Goal: Information Seeking & Learning: Learn about a topic

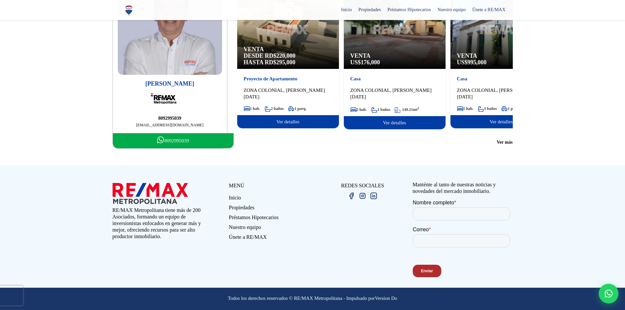
scroll to position [72, 0]
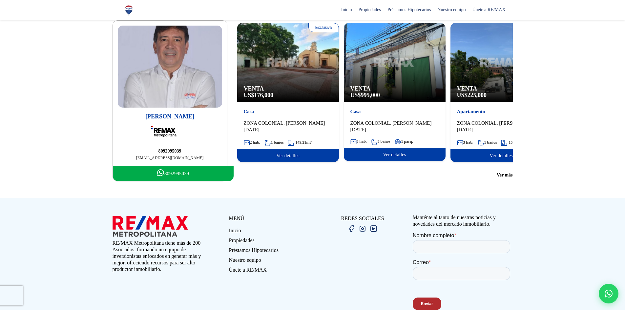
click at [414, 88] on span "Venta" at bounding box center [395, 88] width 89 height 7
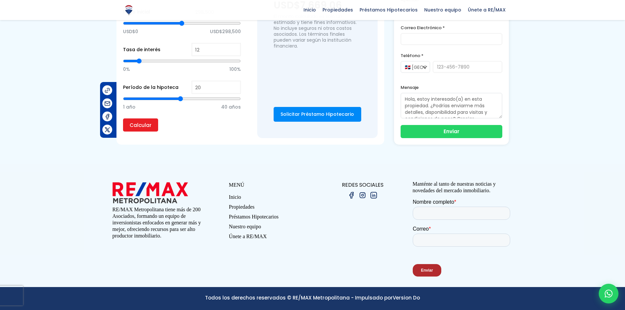
scroll to position [463, 0]
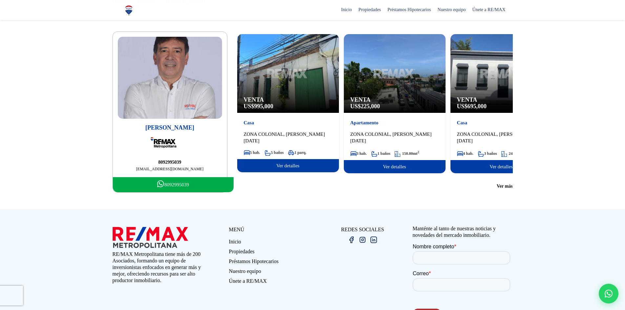
scroll to position [72, 0]
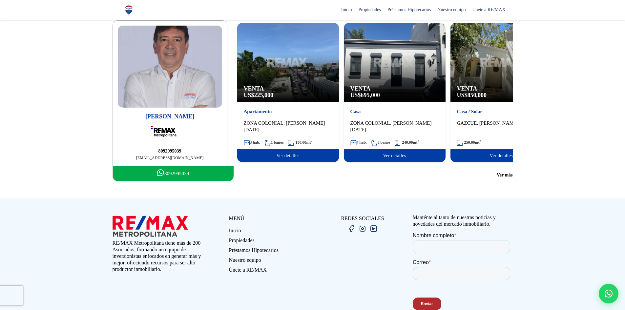
click at [402, 78] on div "Venta US$ 695,000" at bounding box center [395, 62] width 102 height 79
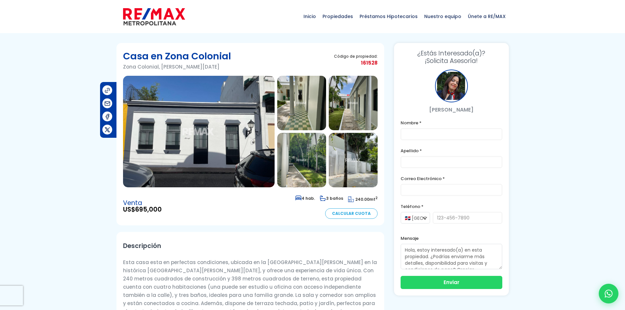
click at [214, 143] on img at bounding box center [199, 132] width 152 height 112
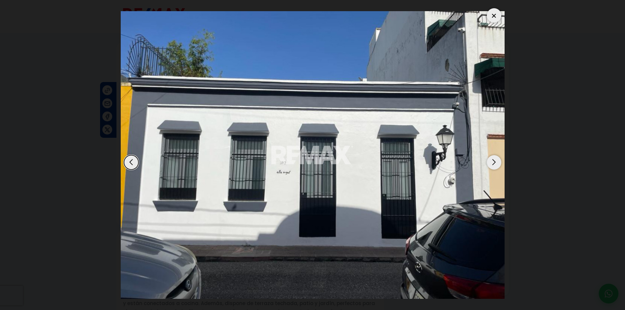
click at [498, 161] on div "Next slide" at bounding box center [494, 162] width 14 height 14
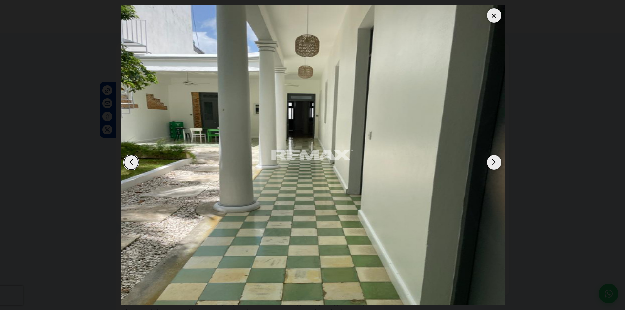
click at [498, 161] on div "Next slide" at bounding box center [494, 162] width 14 height 14
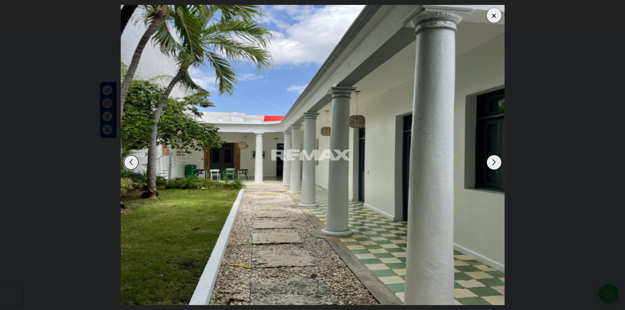
click at [498, 161] on div "Next slide" at bounding box center [494, 162] width 14 height 14
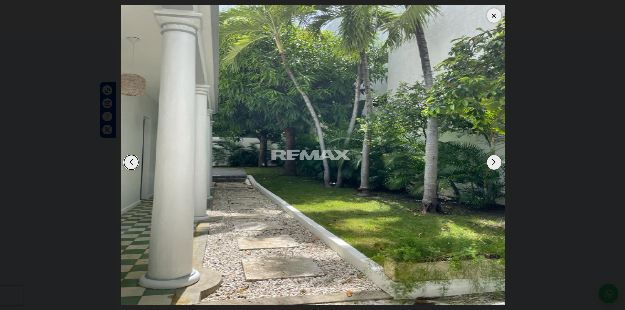
click at [498, 161] on div "Next slide" at bounding box center [494, 162] width 14 height 14
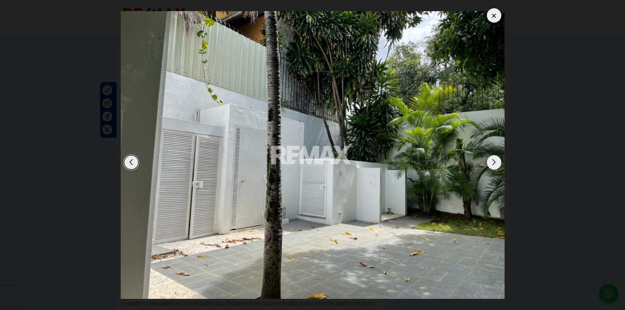
click at [497, 161] on div "Next slide" at bounding box center [494, 162] width 14 height 14
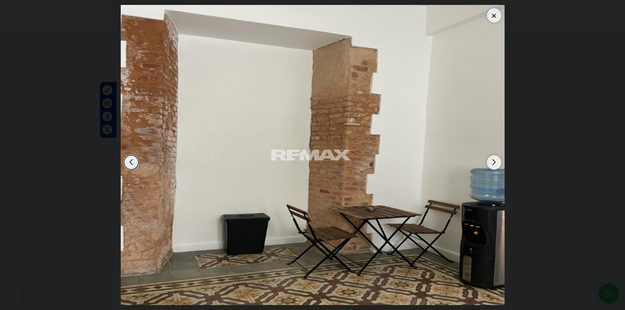
click at [497, 161] on div "Next slide" at bounding box center [494, 162] width 14 height 14
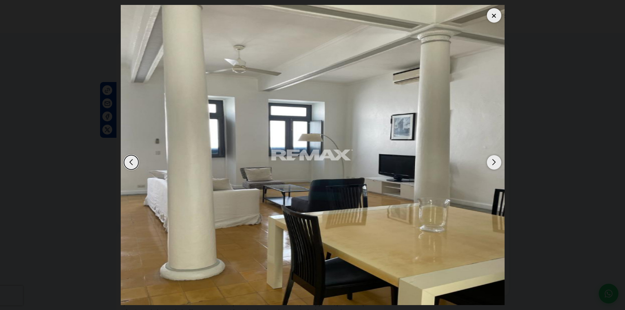
click at [496, 162] on div "Next slide" at bounding box center [494, 162] width 14 height 14
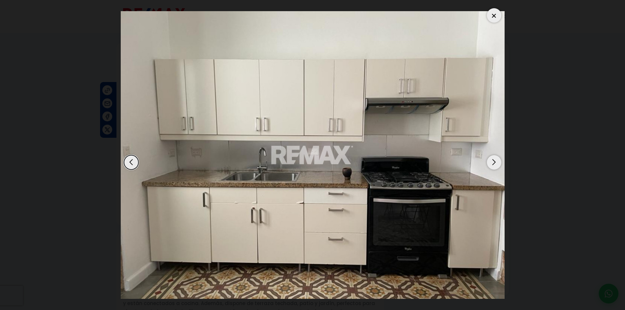
click at [496, 162] on div "Next slide" at bounding box center [494, 162] width 14 height 14
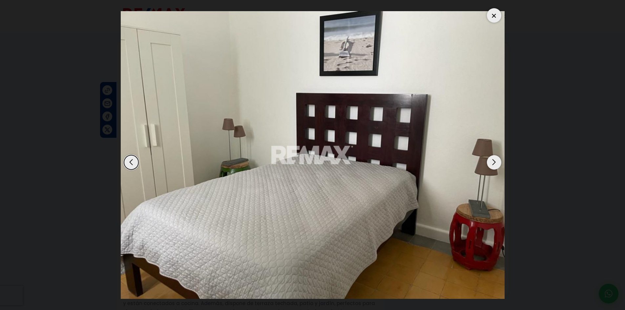
click at [496, 162] on div "Next slide" at bounding box center [494, 162] width 14 height 14
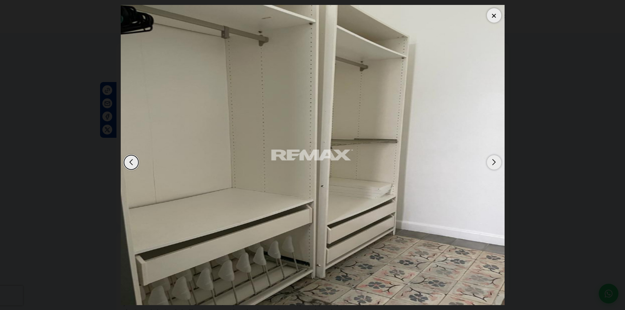
click at [496, 162] on div "Next slide" at bounding box center [494, 162] width 14 height 14
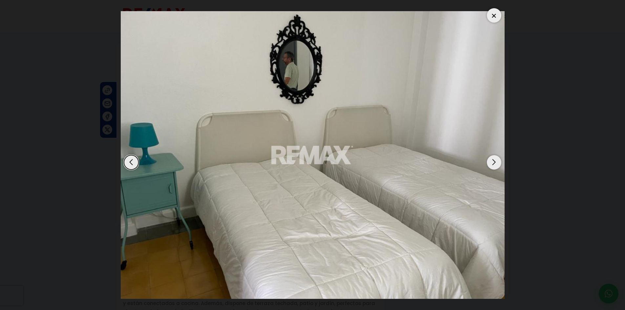
click at [496, 162] on div "Next slide" at bounding box center [494, 162] width 14 height 14
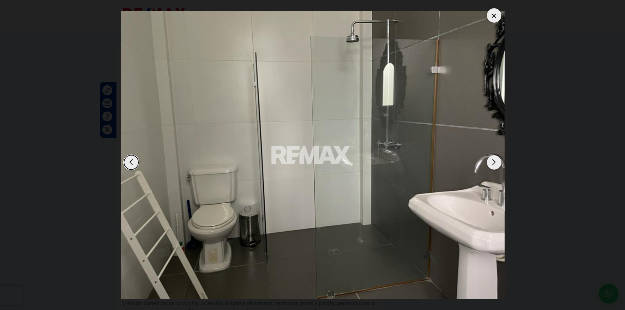
click at [495, 162] on div "Next slide" at bounding box center [494, 162] width 14 height 14
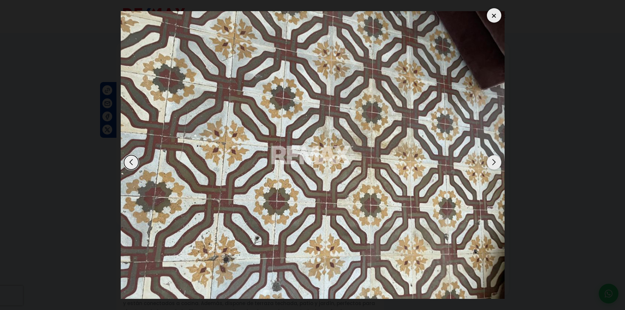
click at [495, 162] on div "Next slide" at bounding box center [494, 162] width 14 height 14
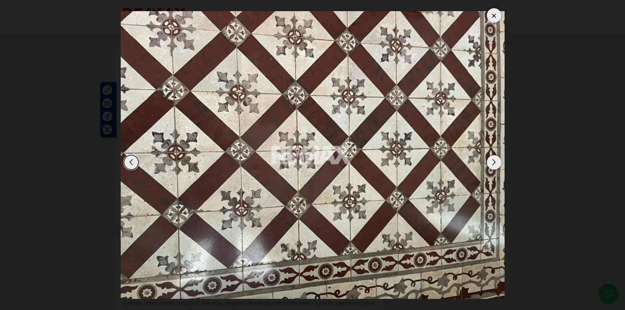
click at [495, 162] on div "Next slide" at bounding box center [494, 162] width 14 height 14
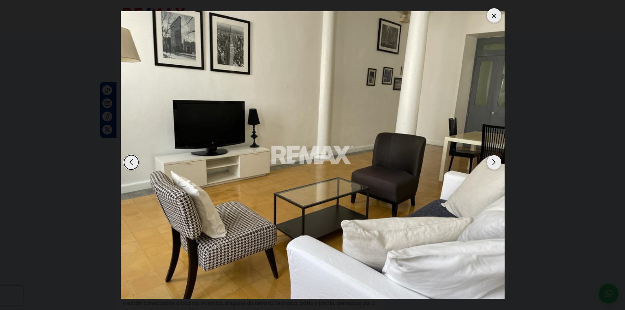
click at [495, 162] on div "Next slide" at bounding box center [494, 162] width 14 height 14
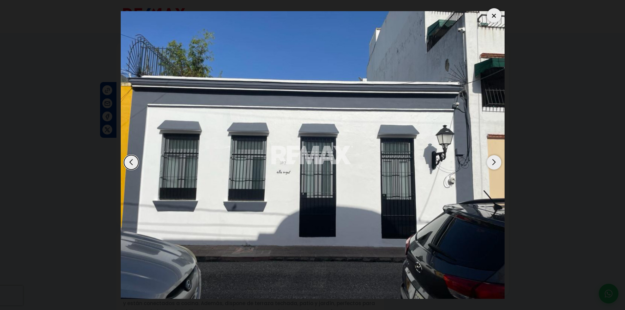
click at [495, 162] on div "Next slide" at bounding box center [494, 162] width 14 height 14
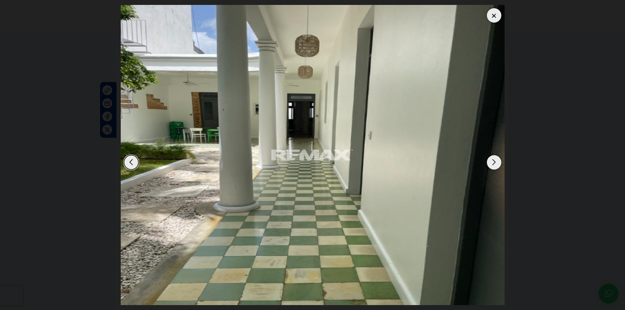
click at [494, 163] on div "Next slide" at bounding box center [494, 162] width 14 height 14
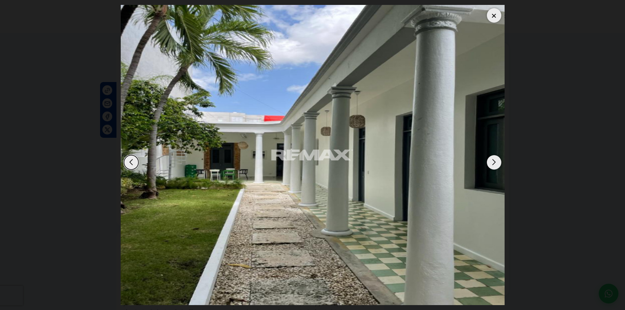
click at [494, 163] on div "Next slide" at bounding box center [494, 162] width 14 height 14
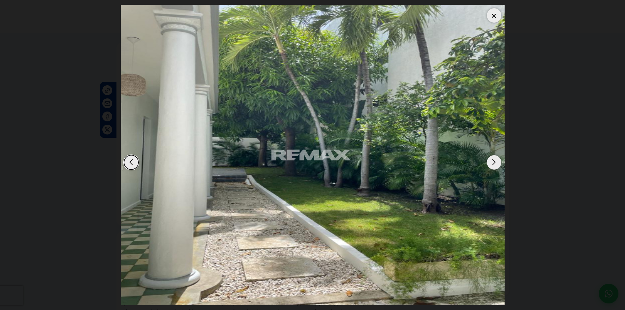
click at [494, 163] on div "Next slide" at bounding box center [494, 162] width 14 height 14
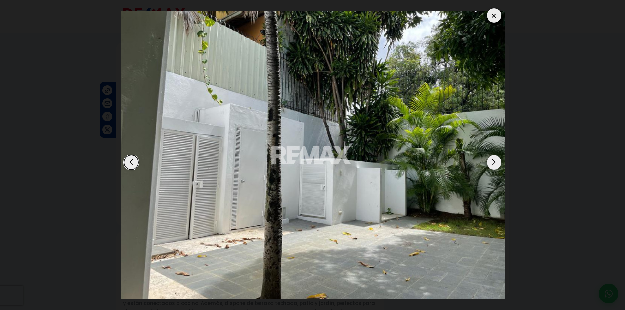
click at [494, 163] on div "Next slide" at bounding box center [494, 162] width 14 height 14
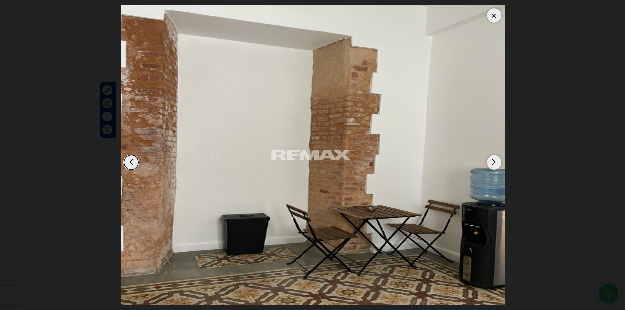
click at [491, 17] on div at bounding box center [494, 15] width 14 height 14
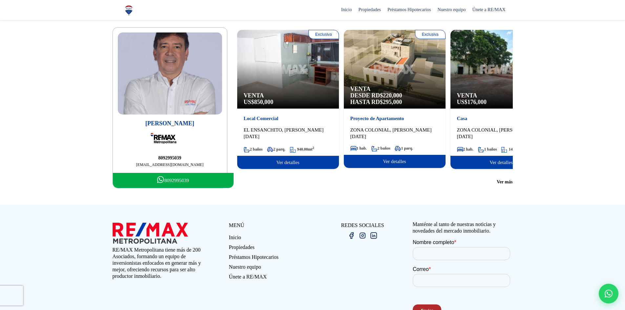
scroll to position [72, 0]
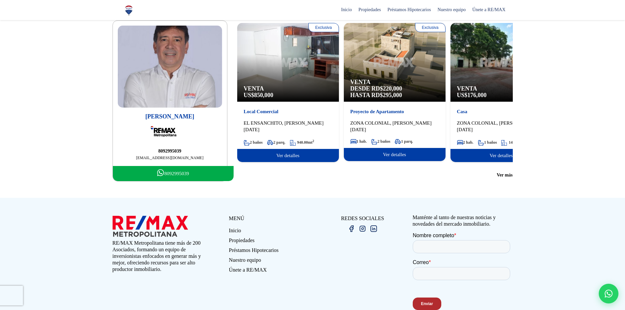
click at [480, 92] on span "Venta" at bounding box center [501, 88] width 89 height 7
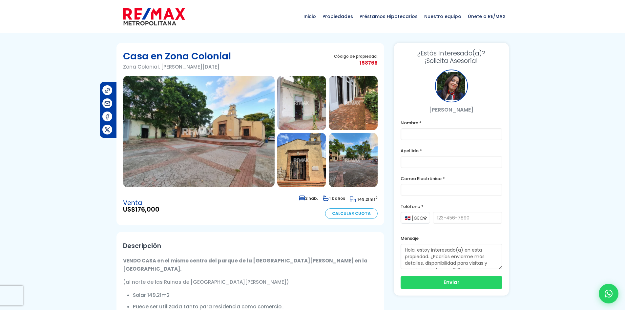
click at [207, 158] on img at bounding box center [199, 132] width 152 height 112
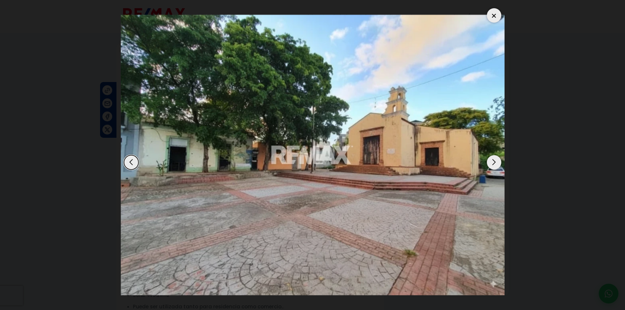
click at [492, 161] on div "Next slide" at bounding box center [494, 162] width 14 height 14
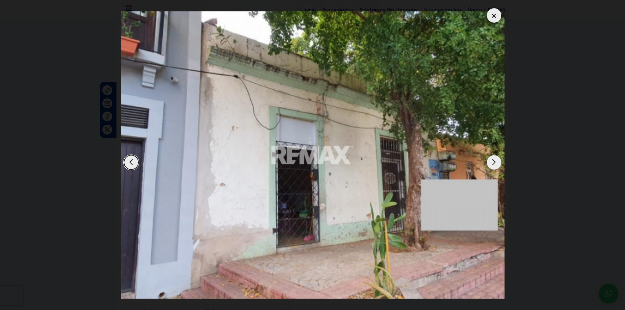
scroll to position [98, 0]
click at [496, 165] on div "Next slide" at bounding box center [494, 162] width 14 height 14
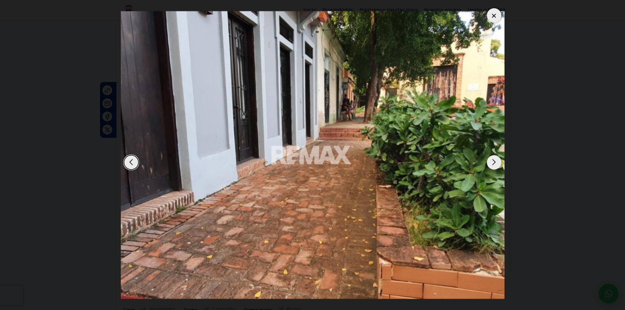
click at [495, 163] on div "Next slide" at bounding box center [494, 162] width 14 height 14
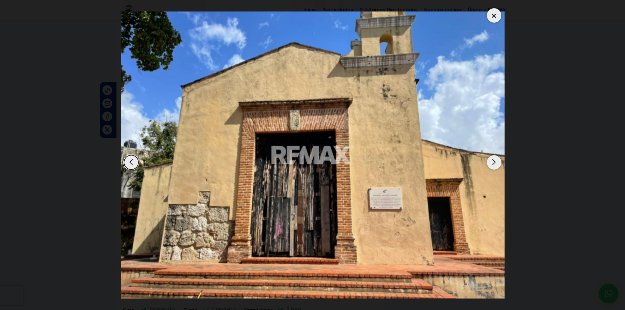
click at [127, 164] on div "Previous slide" at bounding box center [131, 162] width 14 height 14
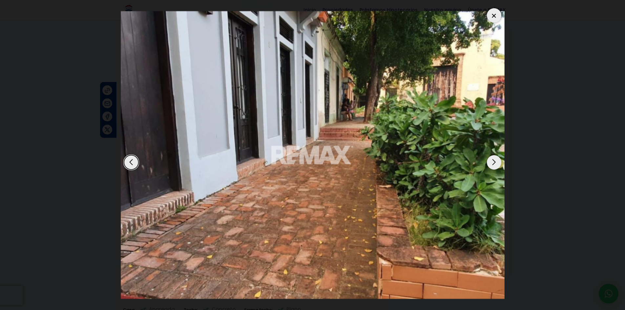
click at [135, 163] on div "Previous slide" at bounding box center [131, 162] width 14 height 14
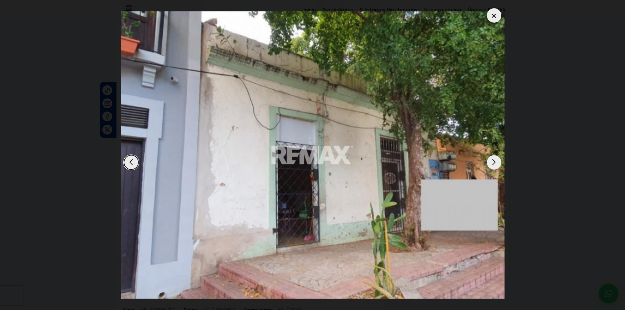
click at [488, 162] on div "Next slide" at bounding box center [494, 162] width 14 height 14
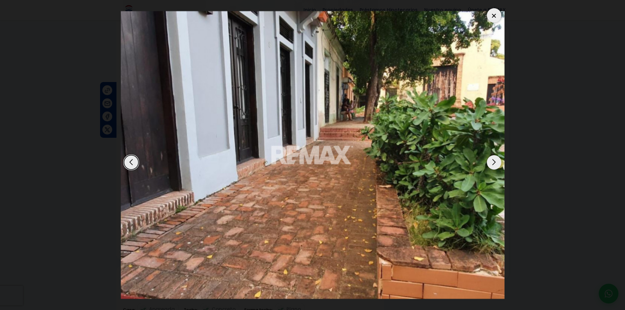
click at [489, 163] on div "Next slide" at bounding box center [494, 162] width 14 height 14
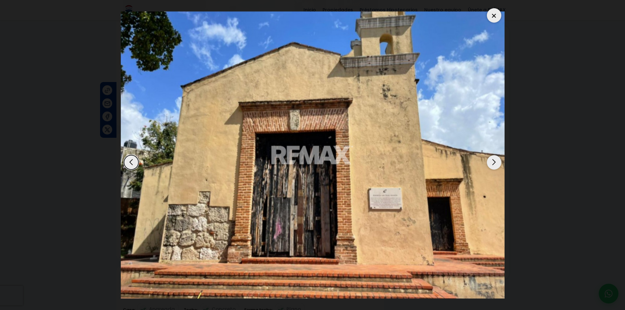
click at [132, 165] on div "Previous slide" at bounding box center [131, 162] width 14 height 14
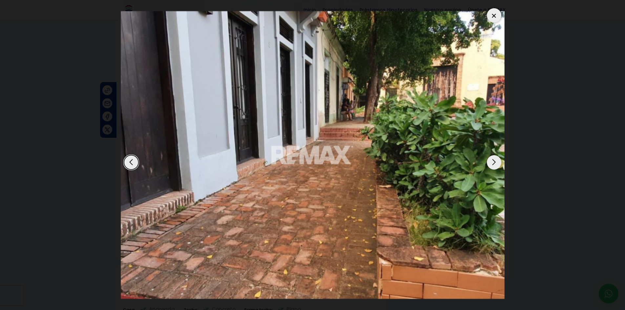
click at [497, 162] on div "Next slide" at bounding box center [494, 162] width 14 height 14
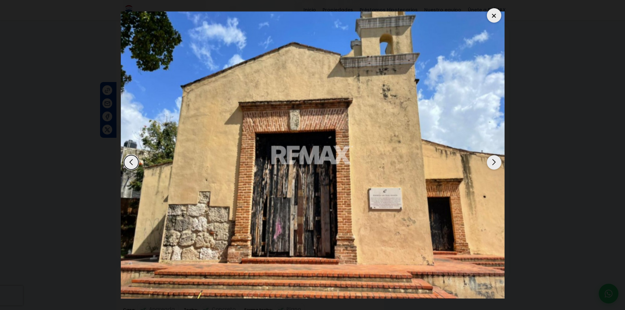
click at [126, 163] on div "Previous slide" at bounding box center [131, 162] width 14 height 14
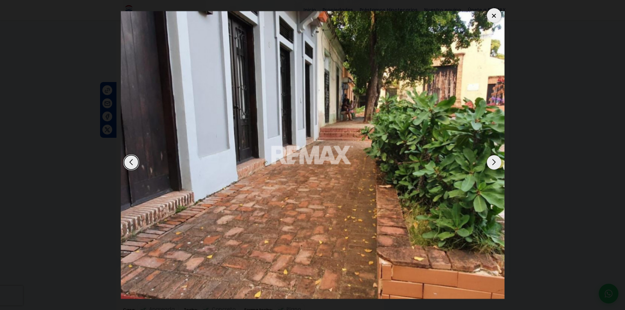
click at [492, 164] on div "Next slide" at bounding box center [494, 162] width 14 height 14
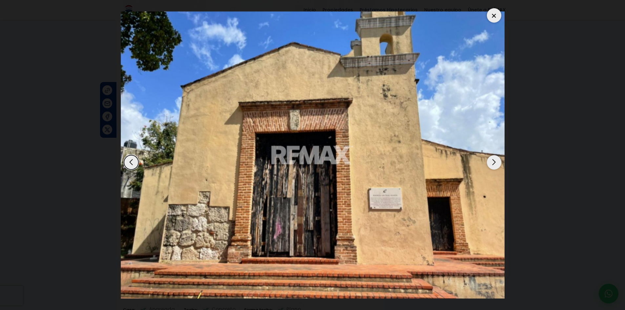
click at [491, 161] on div "Next slide" at bounding box center [494, 162] width 14 height 14
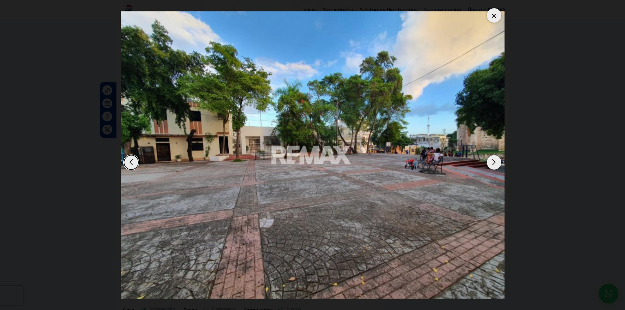
click at [494, 15] on div at bounding box center [494, 15] width 14 height 14
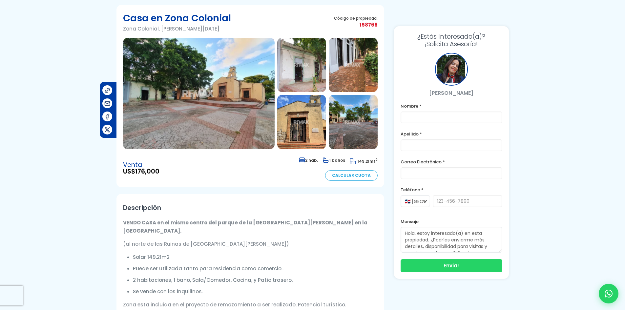
scroll to position [0, 0]
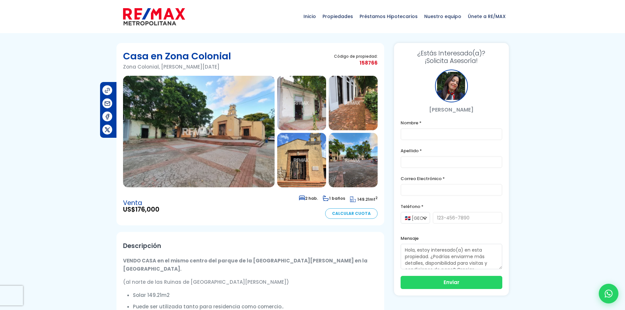
click at [252, 249] on h2 "Descripción" at bounding box center [250, 246] width 255 height 15
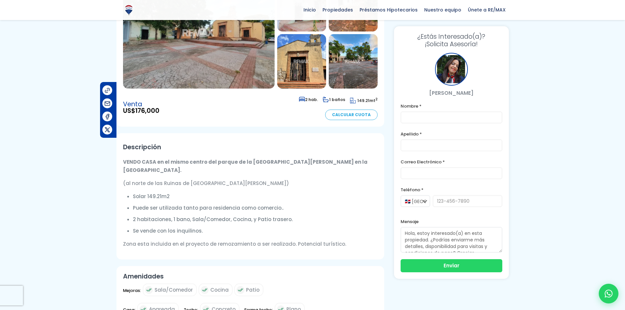
scroll to position [66, 0]
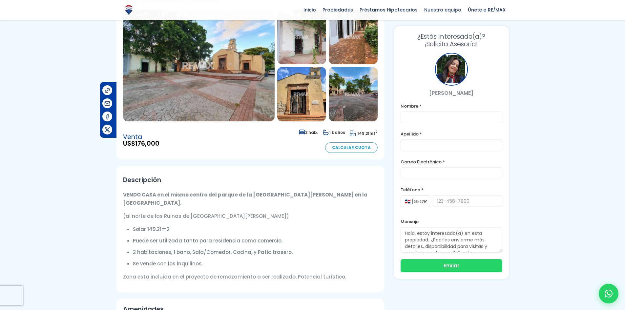
click at [222, 106] on img at bounding box center [199, 66] width 152 height 112
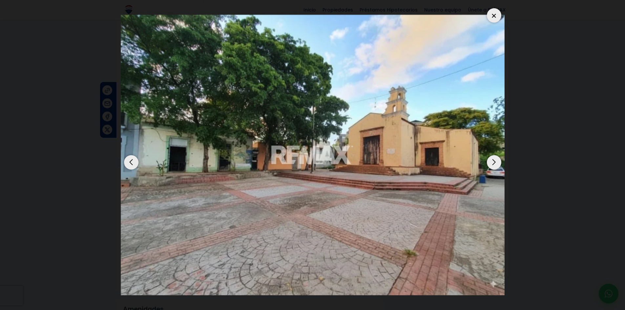
click at [495, 163] on div "Next slide" at bounding box center [494, 162] width 14 height 14
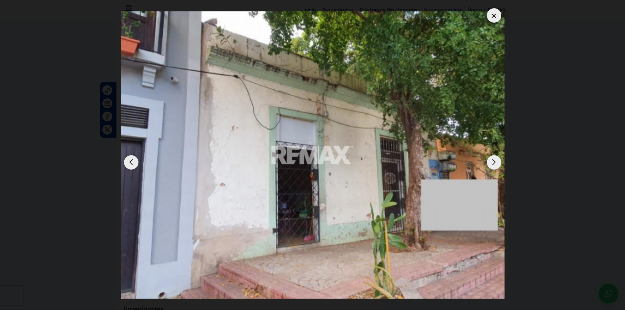
click at [489, 163] on div "Next slide" at bounding box center [494, 162] width 14 height 14
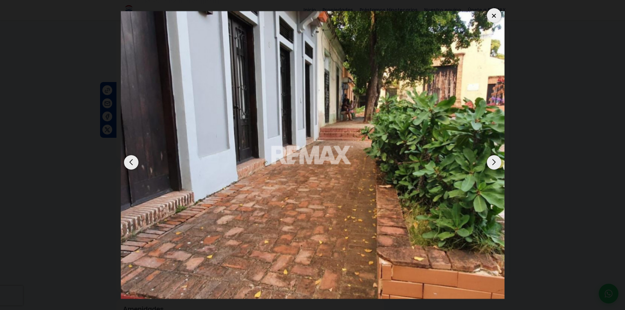
click at [489, 163] on div "Next slide" at bounding box center [494, 162] width 14 height 14
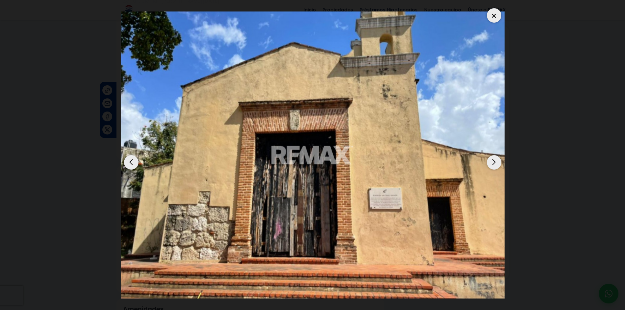
click at [489, 163] on div "Next slide" at bounding box center [494, 162] width 14 height 14
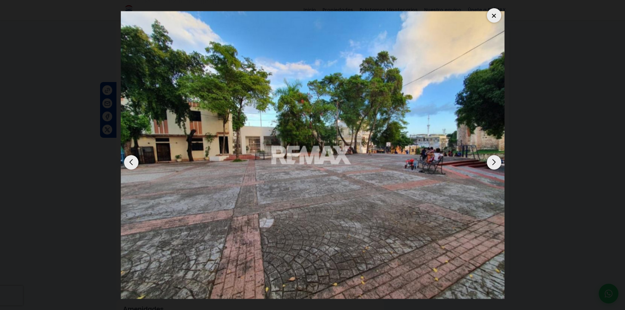
click at [489, 163] on div "Next slide" at bounding box center [494, 162] width 14 height 14
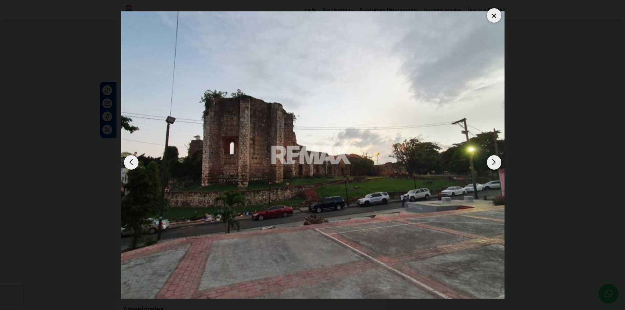
click at [489, 163] on div "Next slide" at bounding box center [494, 162] width 14 height 14
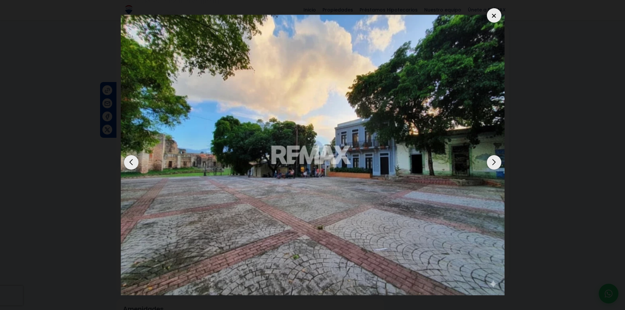
click at [489, 163] on div "Next slide" at bounding box center [494, 162] width 14 height 14
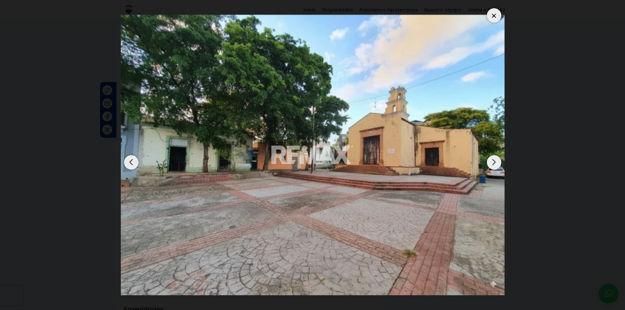
click at [489, 163] on div "Next slide" at bounding box center [494, 162] width 14 height 14
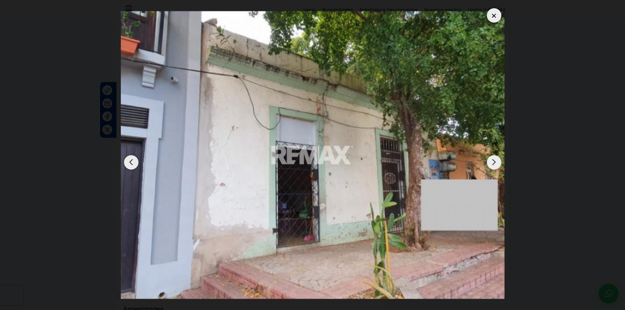
click at [488, 159] on div "Next slide" at bounding box center [494, 162] width 14 height 14
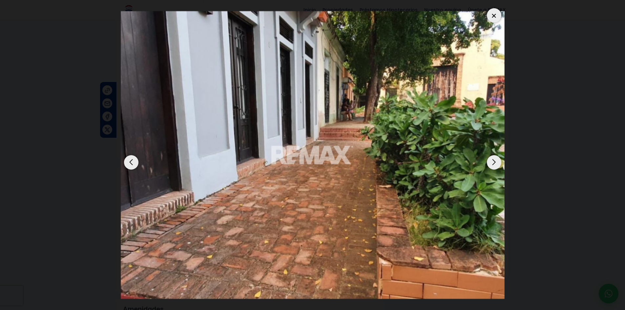
click at [489, 14] on div at bounding box center [494, 15] width 14 height 14
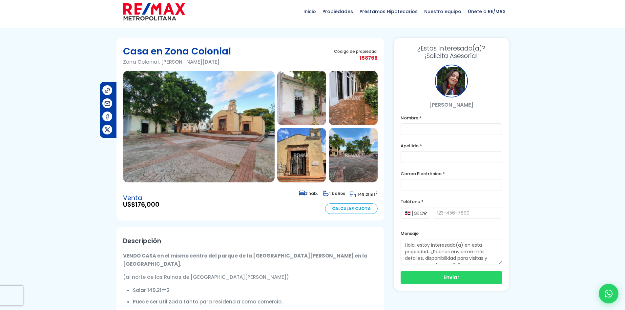
scroll to position [0, 0]
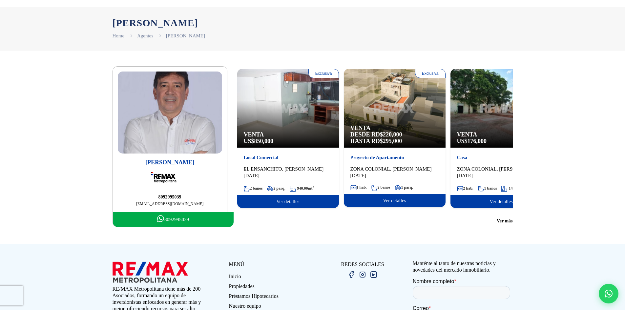
scroll to position [6, 0]
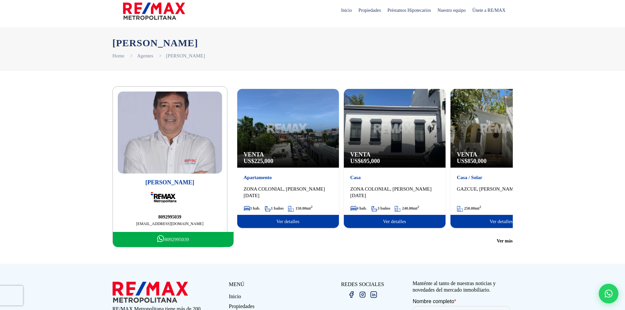
click at [260, 164] on span "225,000" at bounding box center [263, 161] width 19 height 7
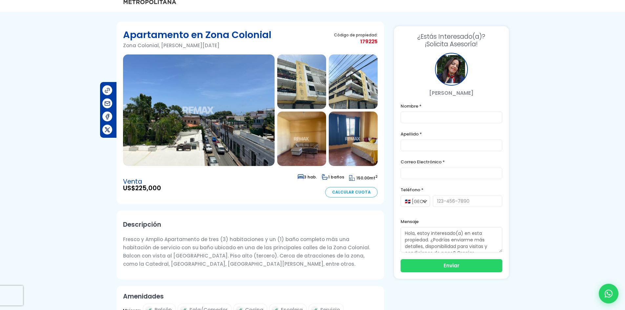
scroll to position [33, 0]
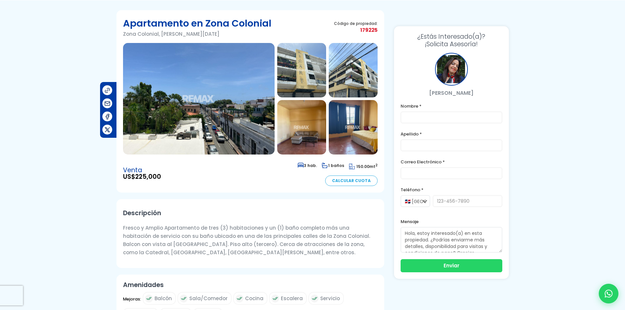
click at [224, 128] on img at bounding box center [199, 99] width 152 height 112
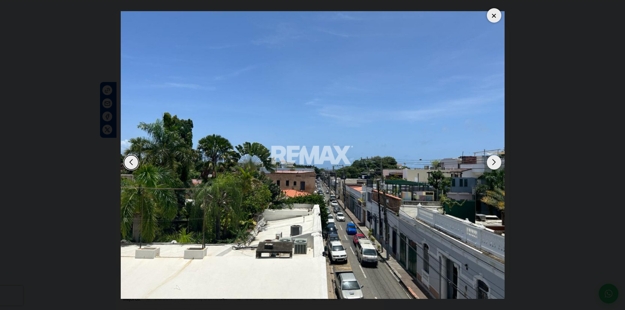
click at [491, 163] on div "Next slide" at bounding box center [494, 162] width 14 height 14
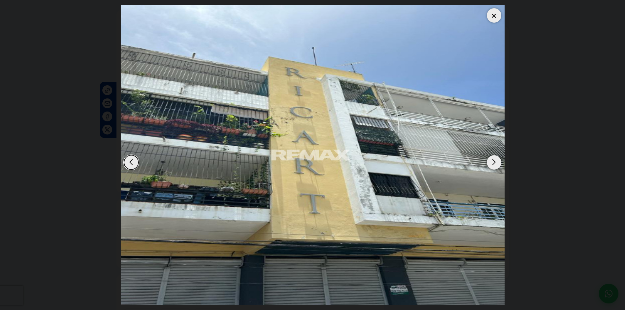
click at [491, 166] on div "Next slide" at bounding box center [494, 162] width 14 height 14
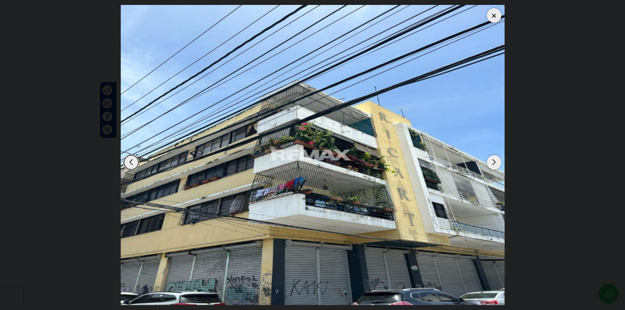
click at [491, 167] on div "Next slide" at bounding box center [494, 162] width 14 height 14
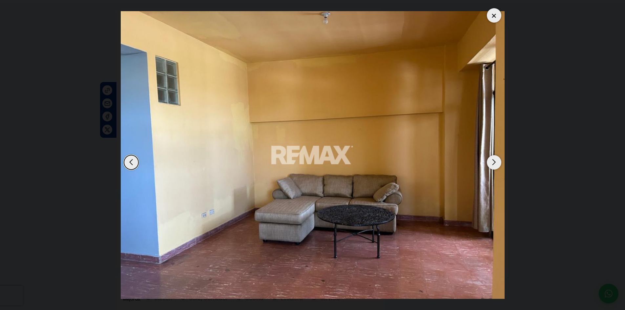
click at [491, 167] on div "Next slide" at bounding box center [494, 162] width 14 height 14
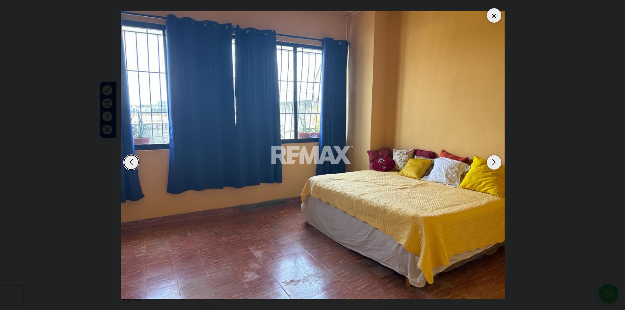
click at [491, 167] on div "Next slide" at bounding box center [494, 162] width 14 height 14
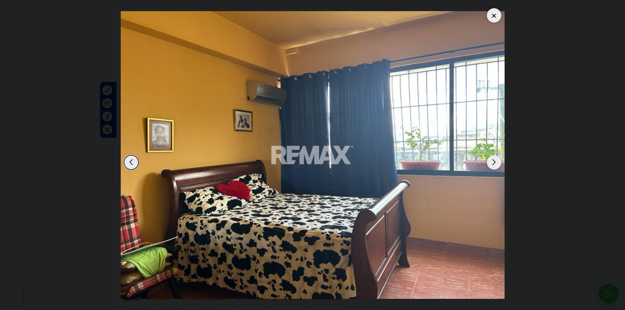
click at [491, 167] on div "Next slide" at bounding box center [494, 162] width 14 height 14
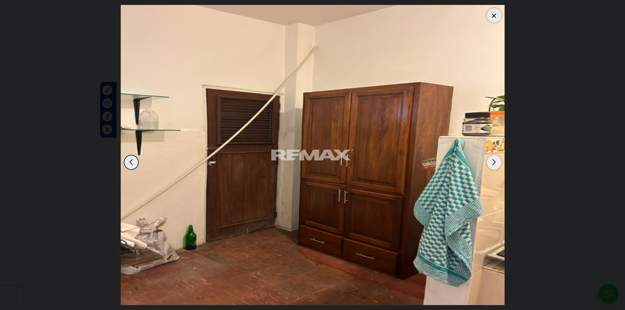
click at [491, 167] on div "Next slide" at bounding box center [494, 162] width 14 height 14
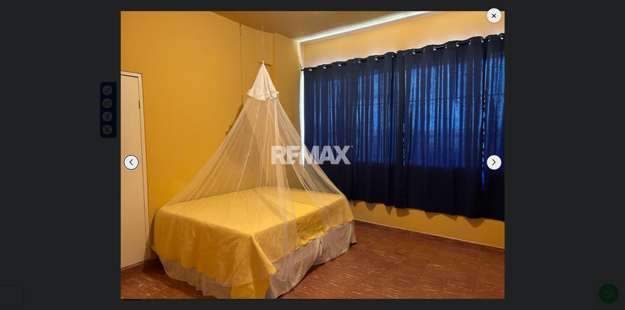
click at [490, 167] on div "Next slide" at bounding box center [494, 162] width 14 height 14
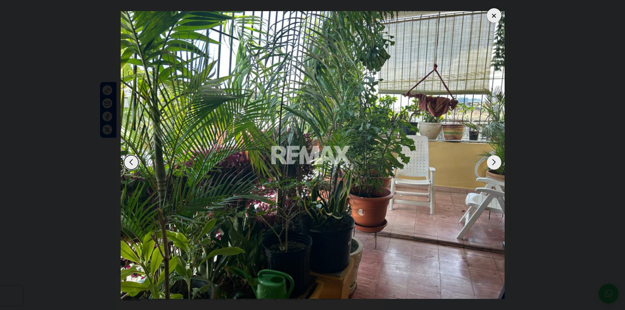
click at [492, 163] on div "Next slide" at bounding box center [494, 162] width 14 height 14
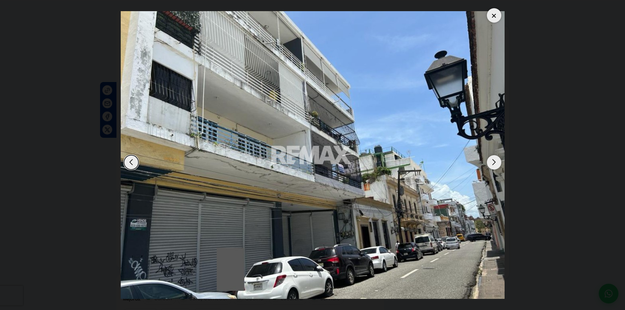
click at [492, 163] on div "Next slide" at bounding box center [494, 162] width 14 height 14
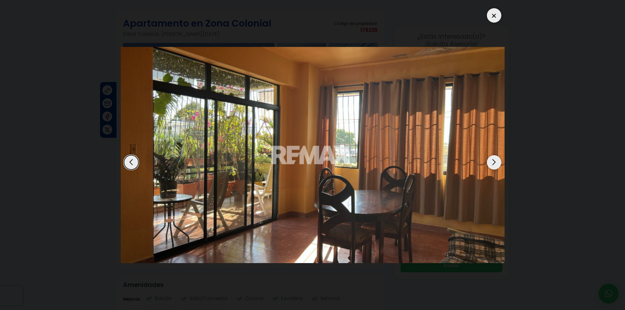
click at [492, 164] on div "Next slide" at bounding box center [494, 162] width 14 height 14
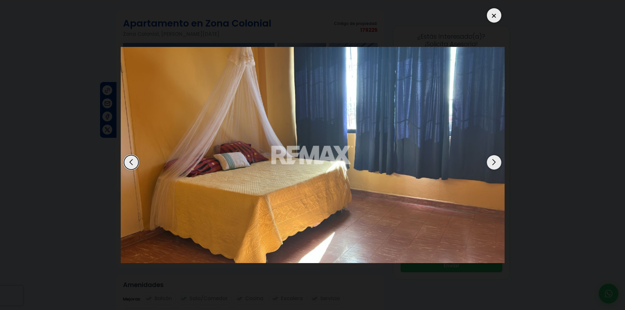
click at [492, 165] on div "Next slide" at bounding box center [494, 162] width 14 height 14
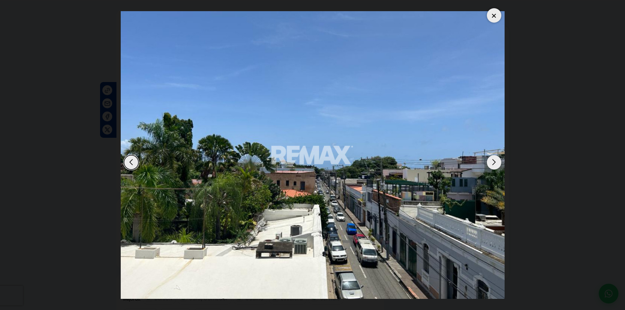
click at [492, 165] on div "Next slide" at bounding box center [494, 162] width 14 height 14
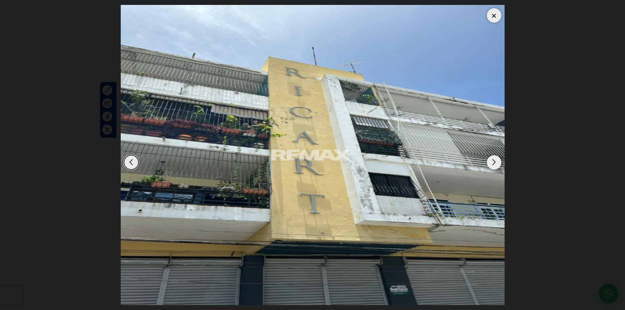
click at [492, 165] on div "Next slide" at bounding box center [494, 162] width 14 height 14
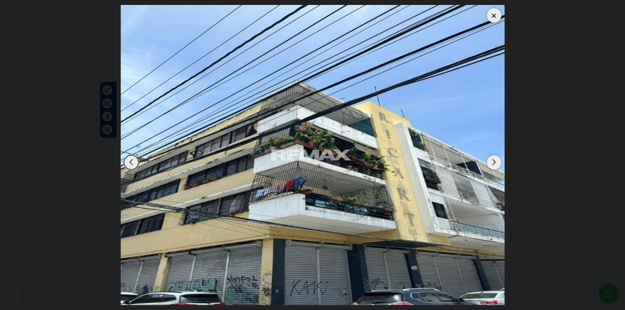
click at [492, 165] on div "Next slide" at bounding box center [494, 162] width 14 height 14
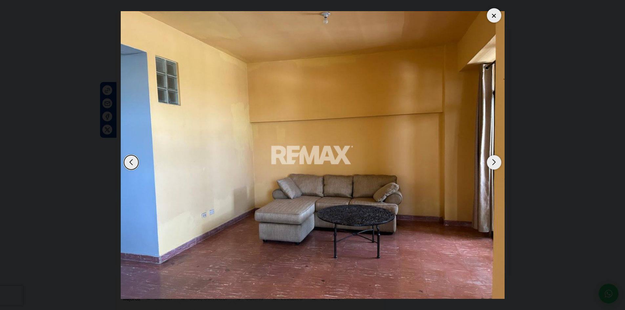
click at [492, 165] on div "Next slide" at bounding box center [494, 162] width 14 height 14
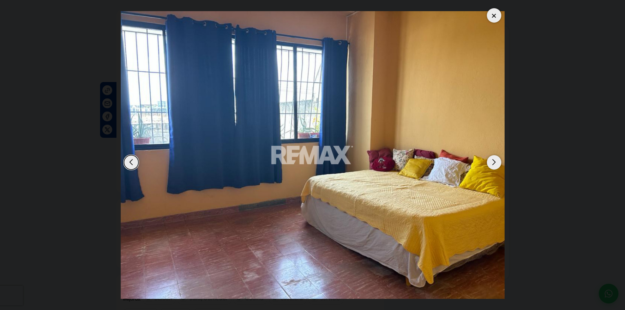
click at [492, 165] on div "Next slide" at bounding box center [494, 162] width 14 height 14
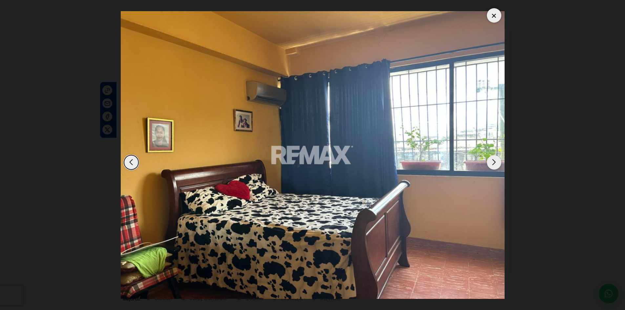
click at [492, 165] on div "Next slide" at bounding box center [494, 162] width 14 height 14
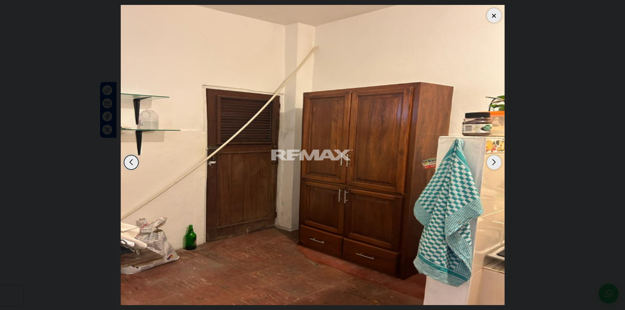
click at [492, 165] on div "Next slide" at bounding box center [494, 162] width 14 height 14
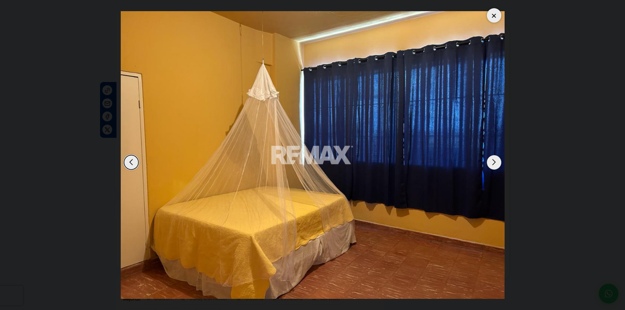
click at [492, 165] on div "Next slide" at bounding box center [494, 162] width 14 height 14
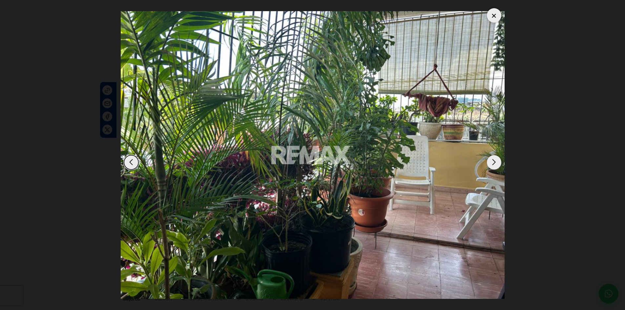
click at [492, 165] on div "Next slide" at bounding box center [494, 162] width 14 height 14
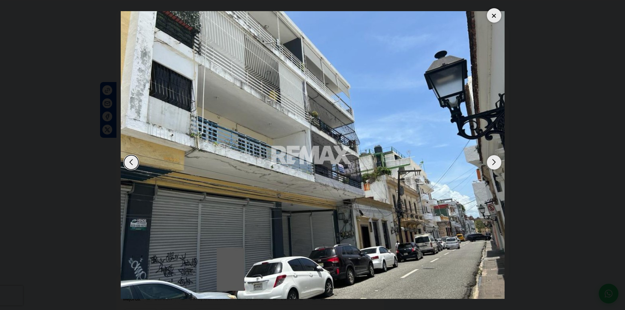
click at [495, 13] on div at bounding box center [494, 15] width 14 height 14
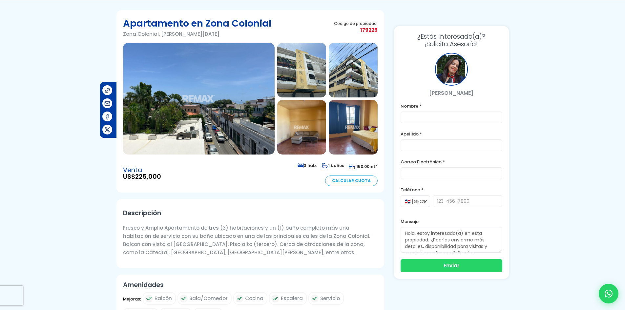
scroll to position [0, 0]
